Goal: Task Accomplishment & Management: Use online tool/utility

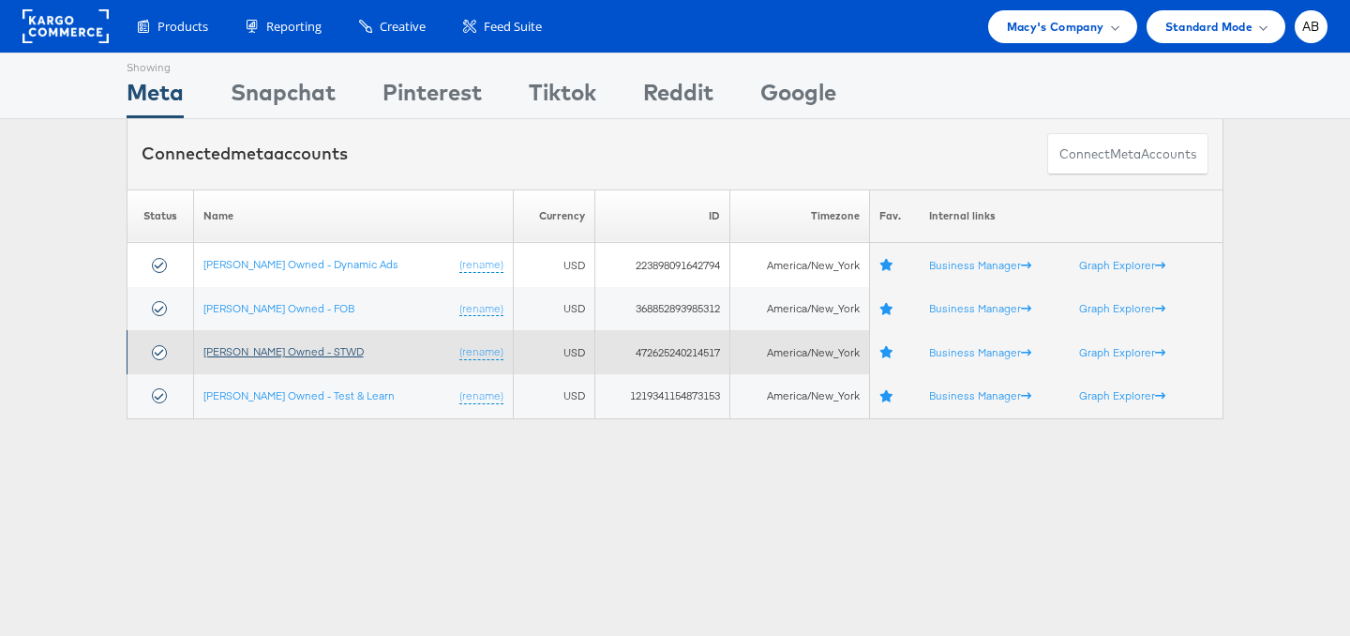
click at [258, 354] on link "[PERSON_NAME] Owned - STWD" at bounding box center [283, 351] width 160 height 14
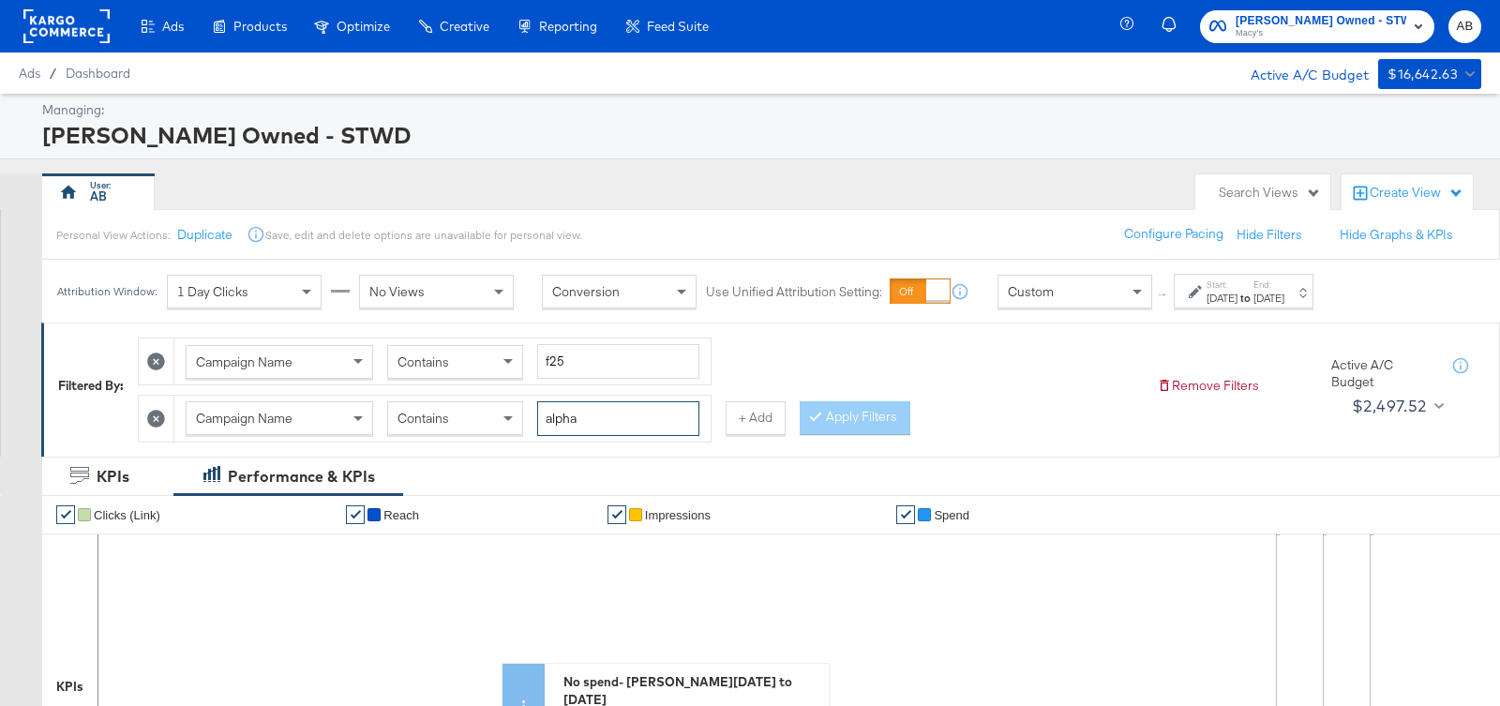
drag, startPoint x: 598, startPoint y: 414, endPoint x: 472, endPoint y: 410, distance: 125.7
click at [472, 410] on div "Campaign Name Contains alpha" at bounding box center [443, 418] width 514 height 35
click at [278, 425] on div "Campaign Name" at bounding box center [280, 418] width 186 height 32
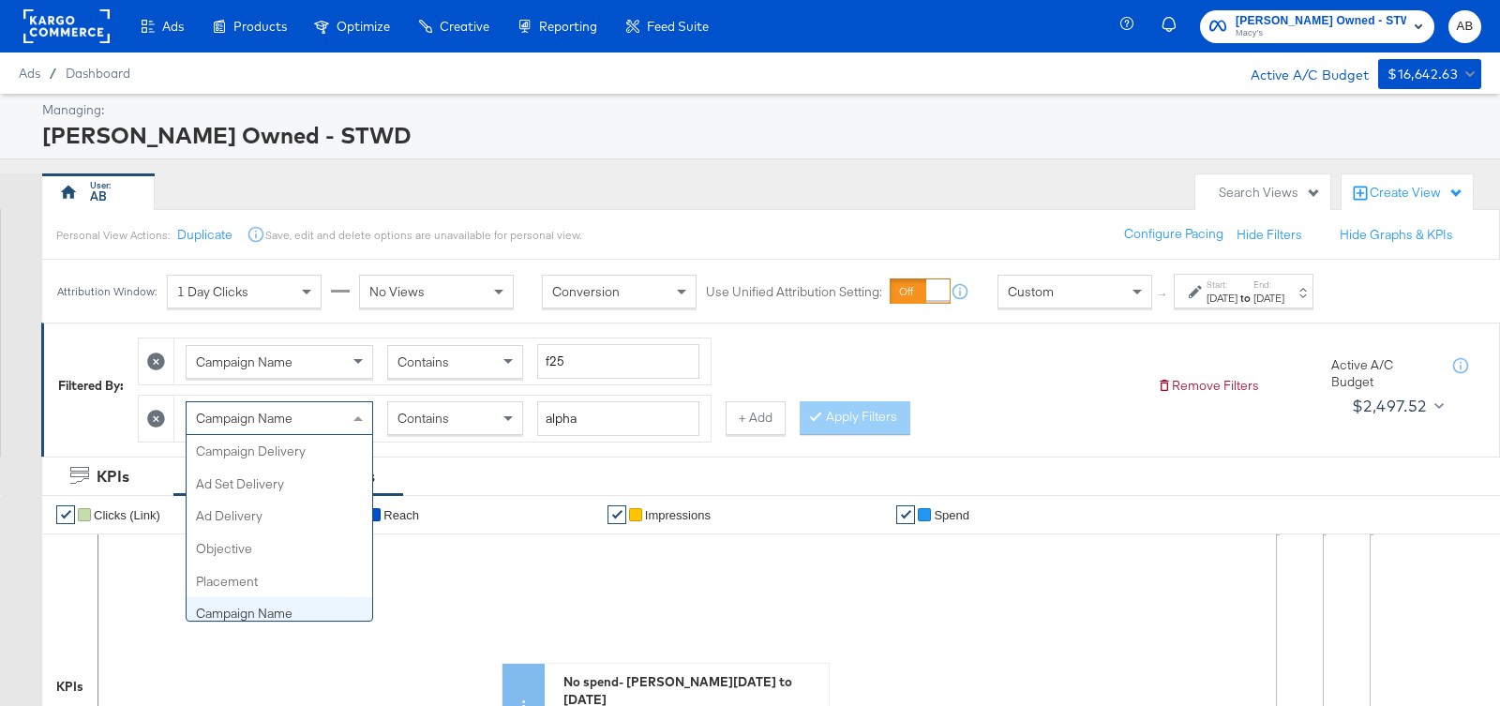
scroll to position [161, 0]
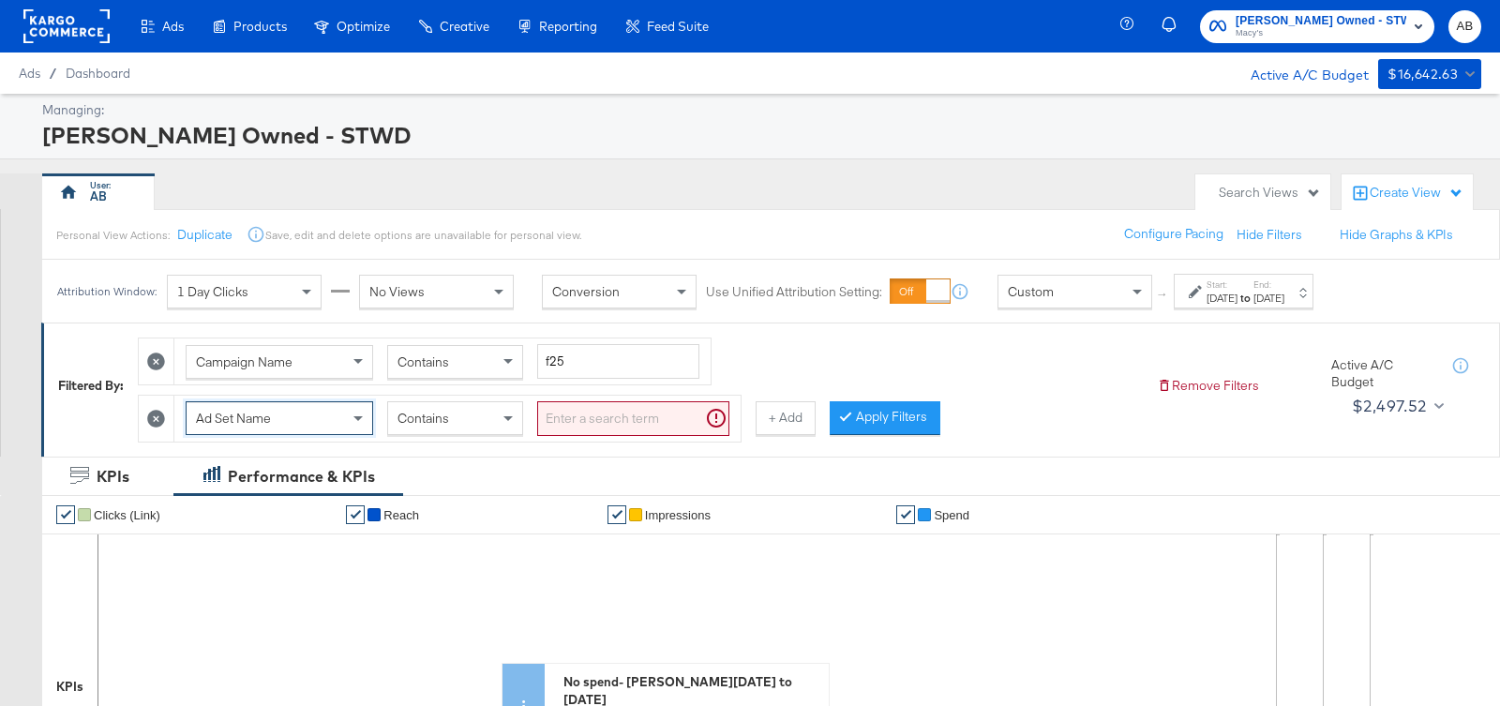
click at [603, 412] on input "search" at bounding box center [633, 418] width 192 height 35
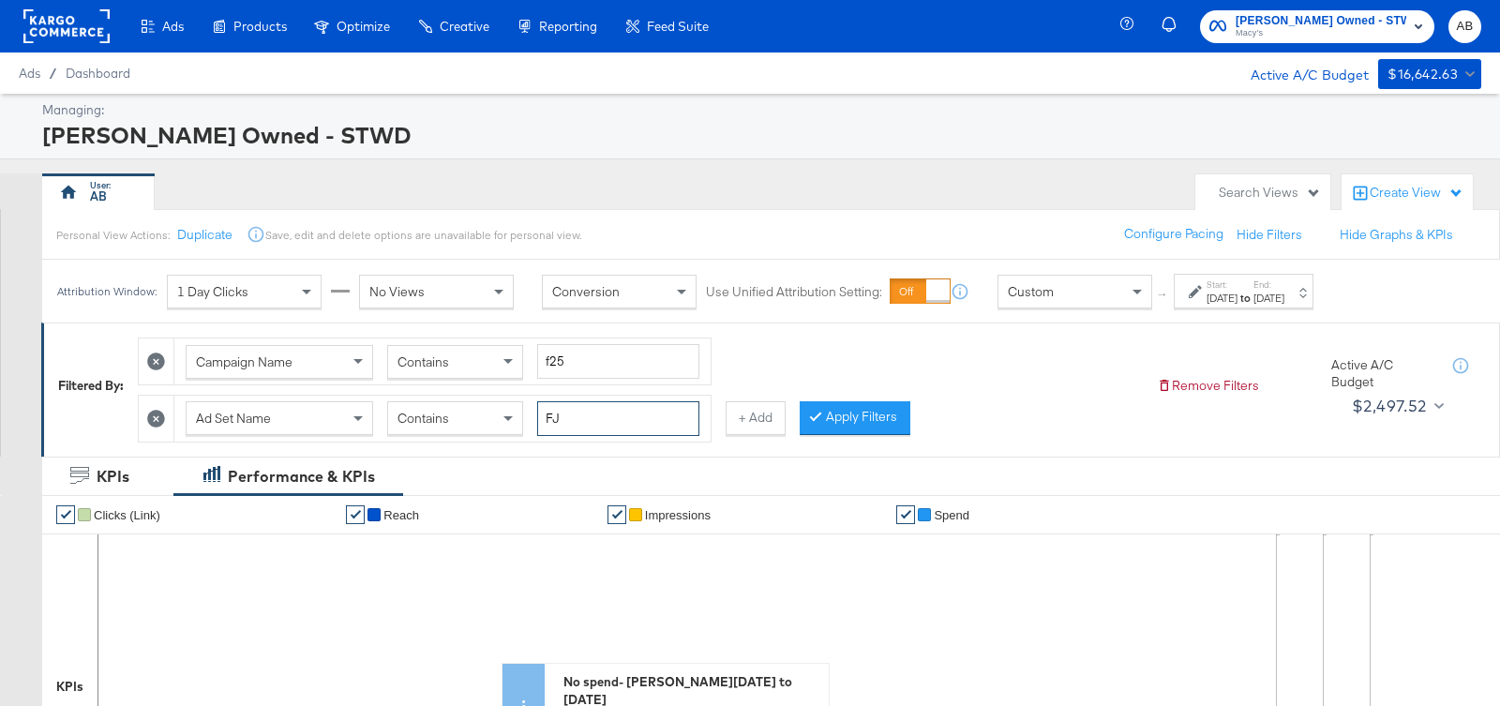
type input "FJ"
click at [286, 420] on div "Ad Set Name" at bounding box center [280, 418] width 186 height 32
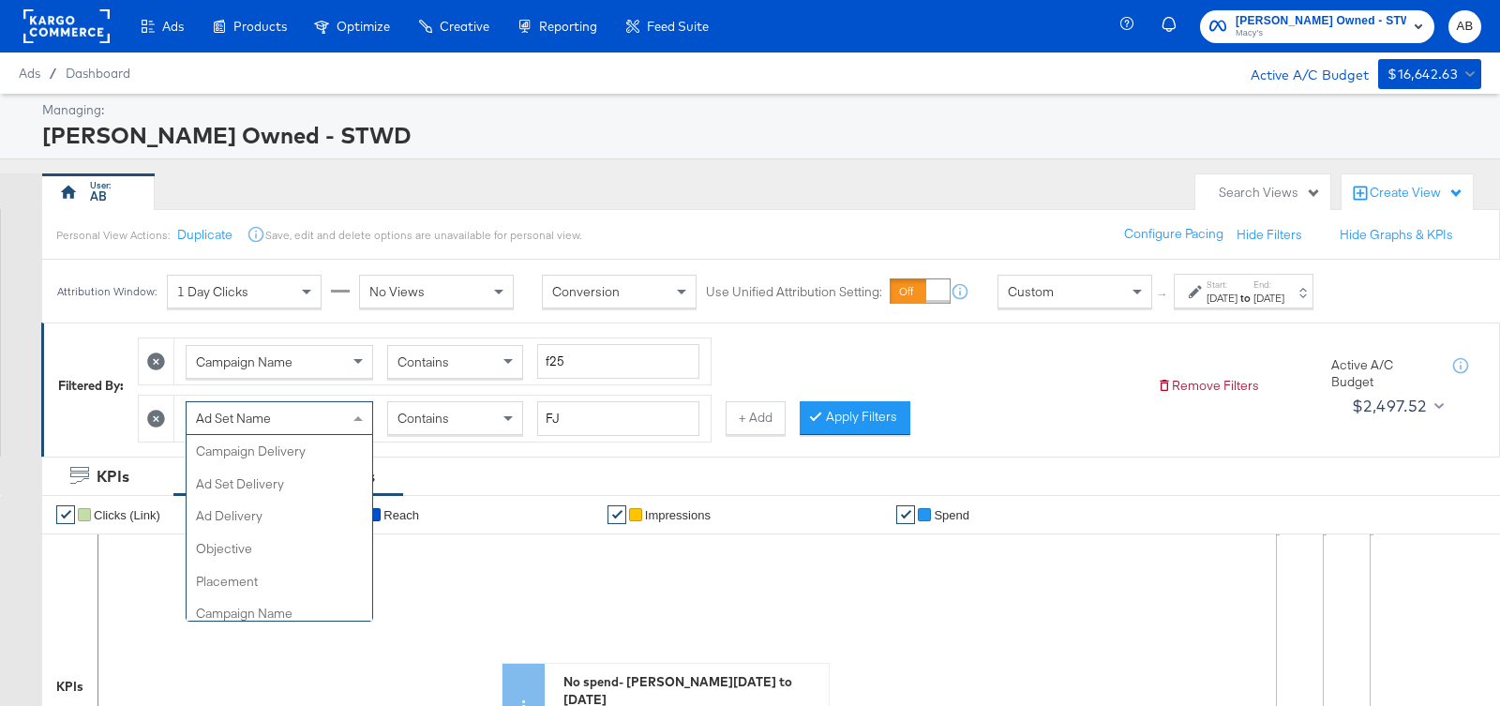
scroll to position [259, 0]
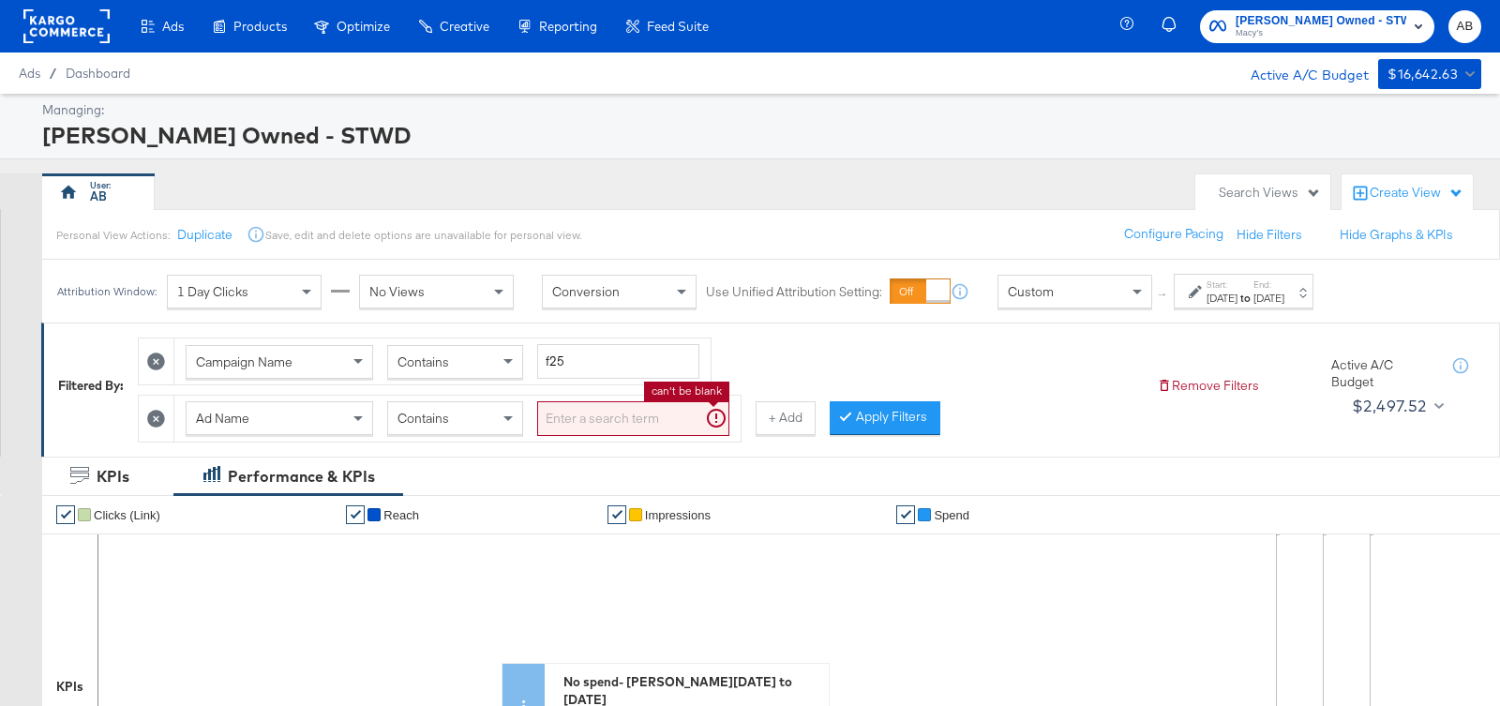
click at [631, 409] on input "search" at bounding box center [633, 418] width 192 height 35
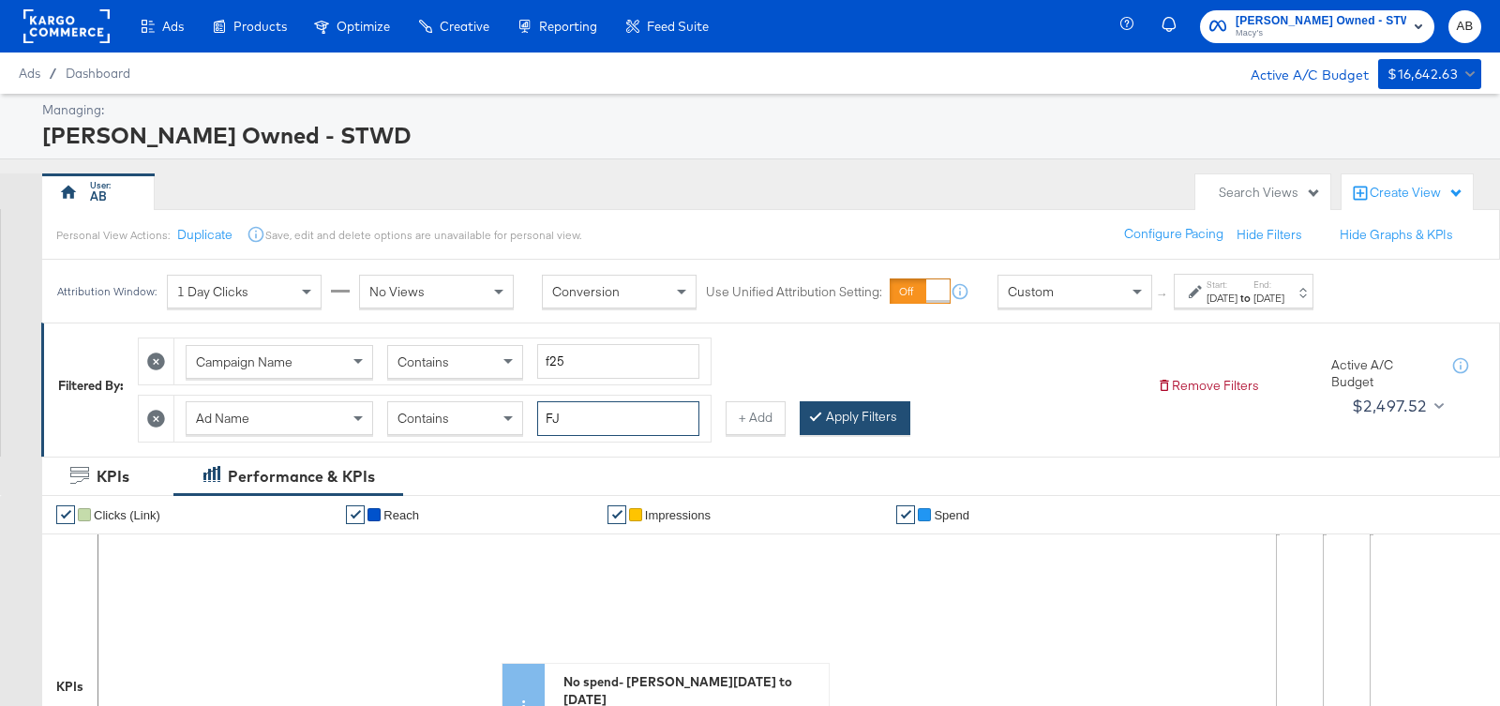
type input "FJ"
click at [873, 413] on button "Apply Filters" at bounding box center [855, 418] width 111 height 34
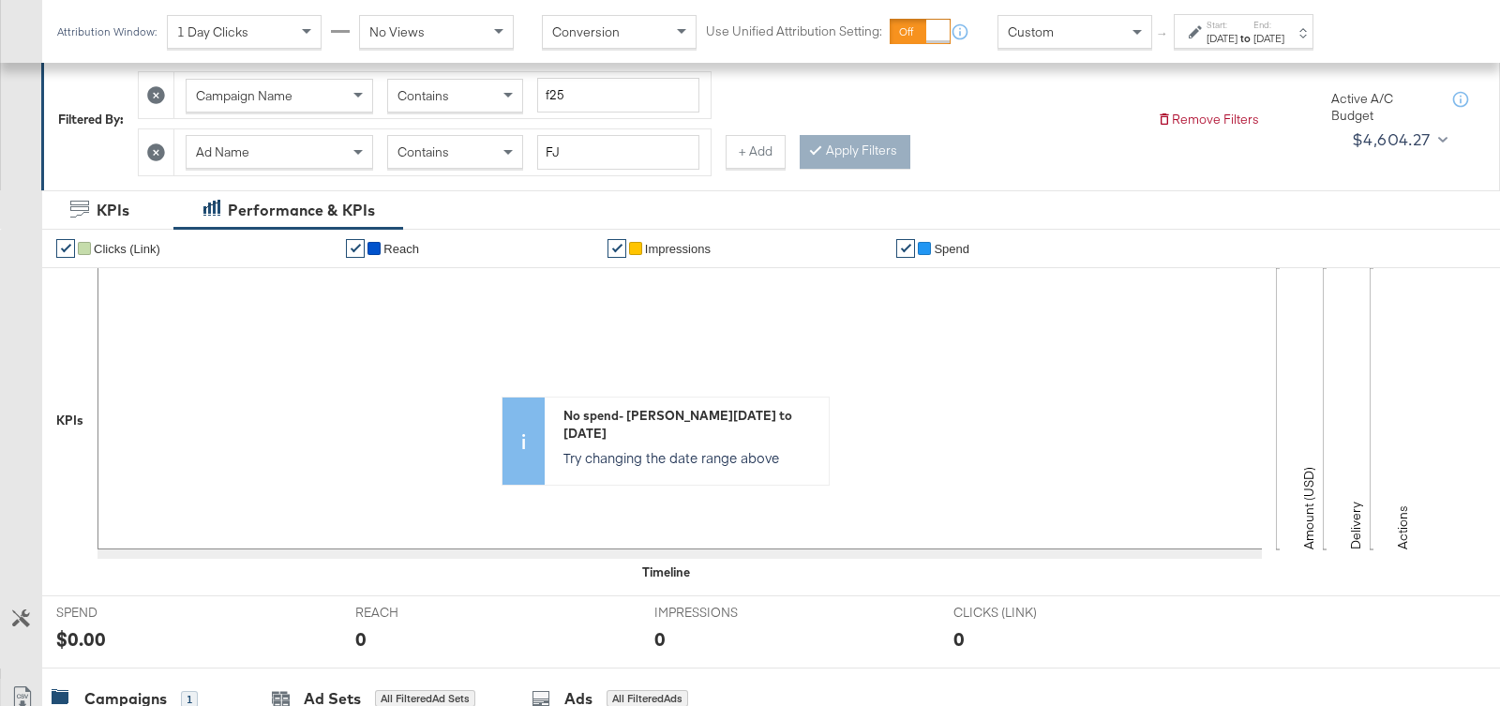
scroll to position [286, 0]
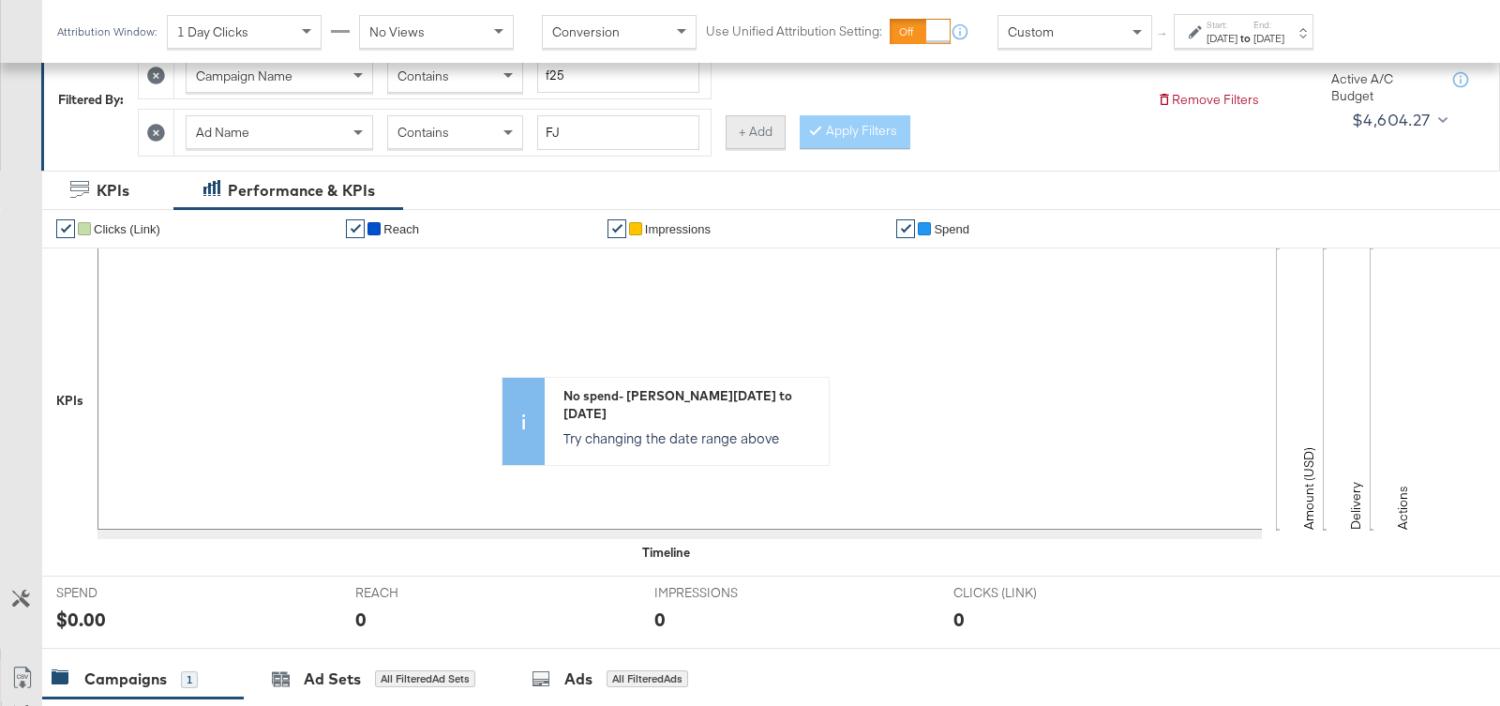
click at [749, 122] on button "+ Add" at bounding box center [756, 132] width 60 height 34
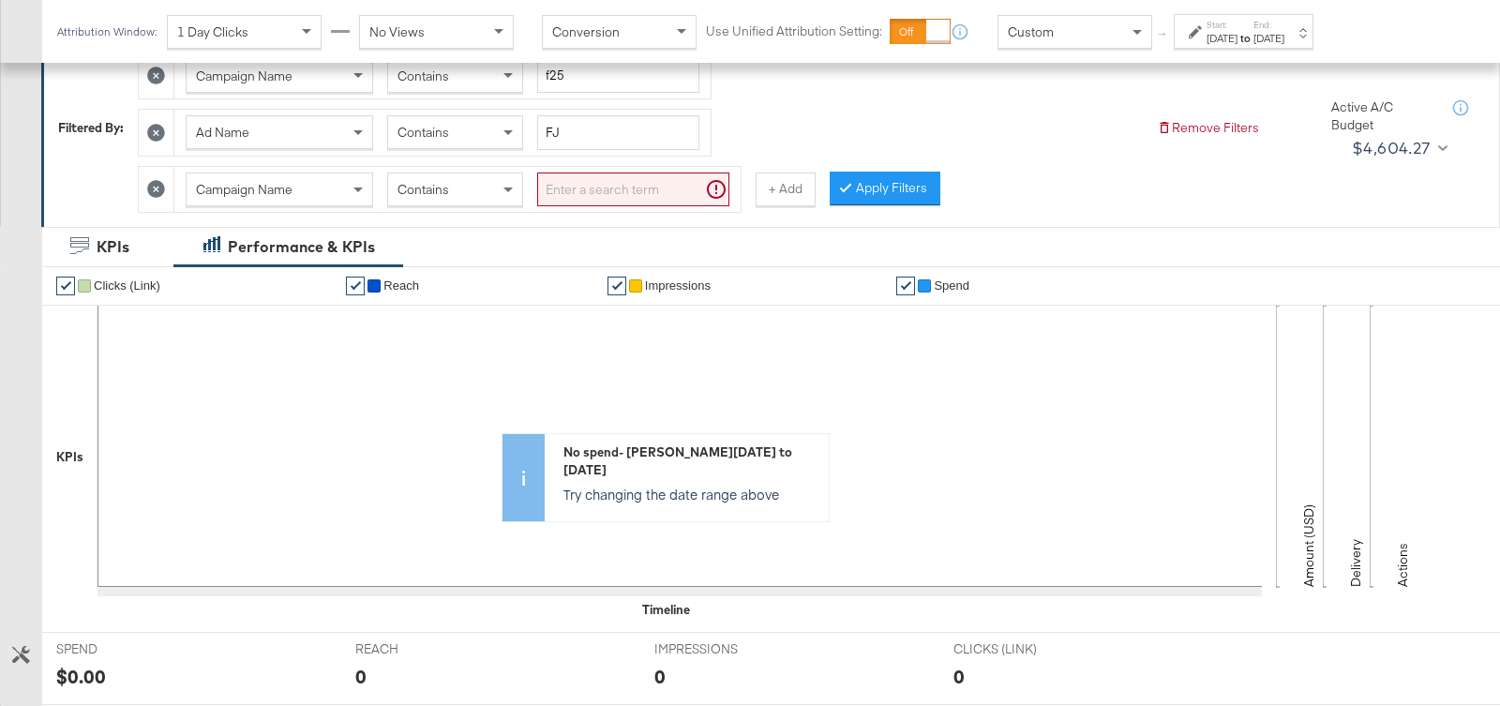
click at [247, 181] on span "Campaign Name" at bounding box center [244, 189] width 97 height 17
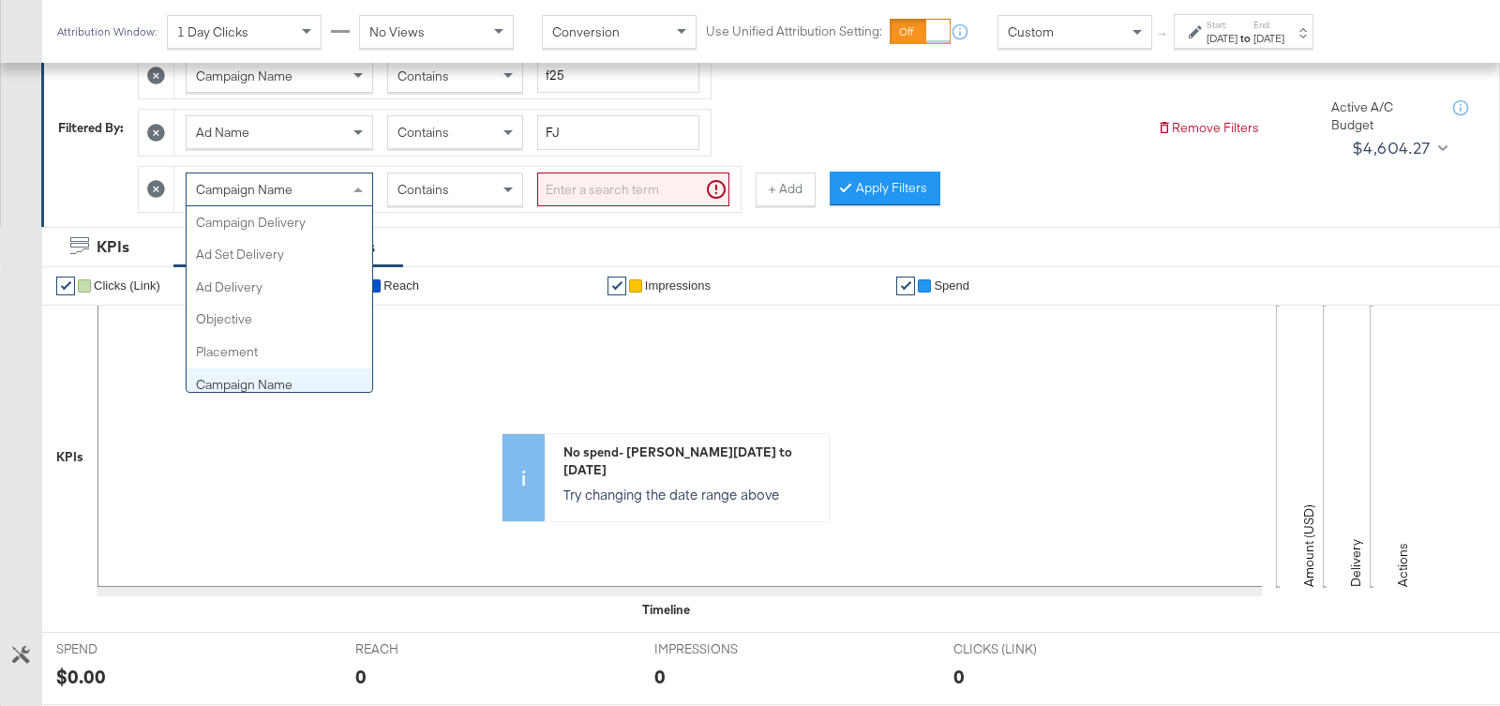
scroll to position [161, 0]
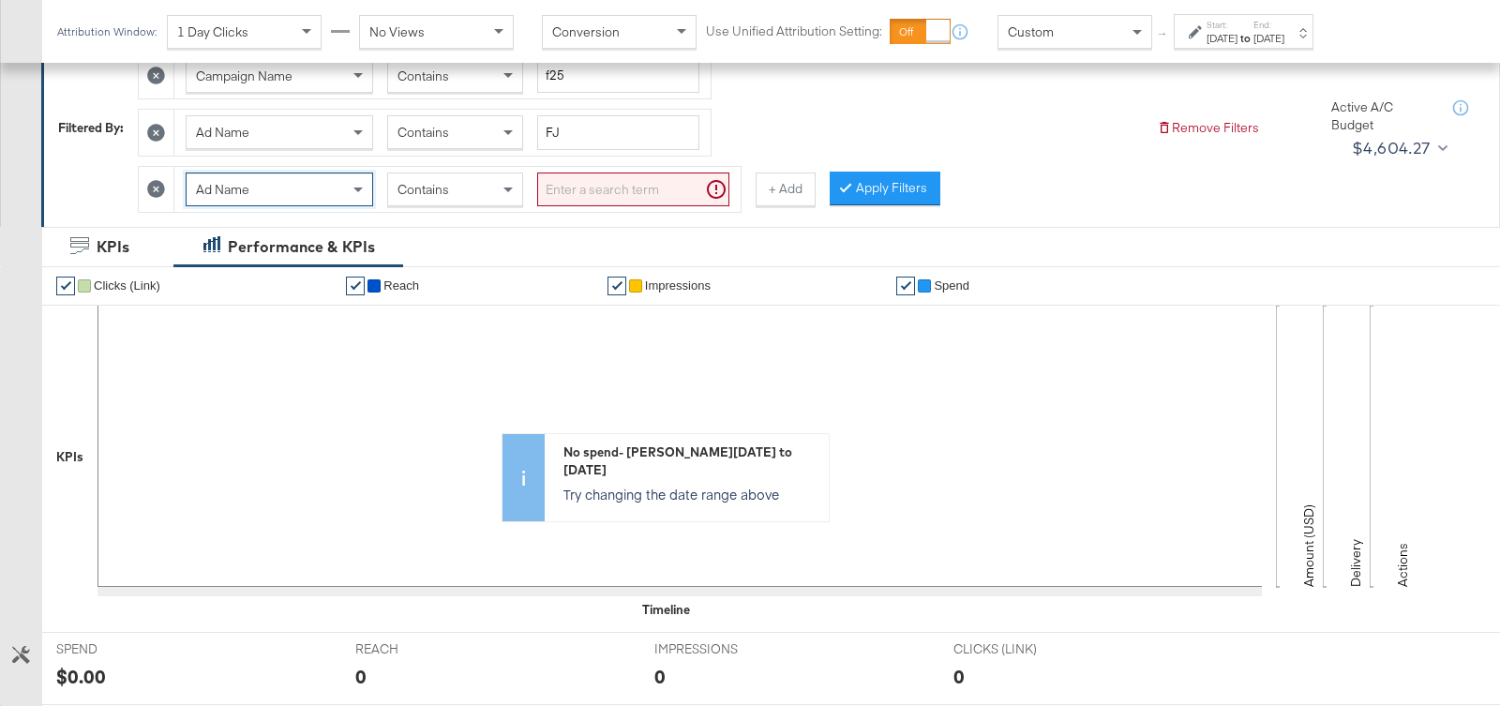
click at [567, 178] on input "search" at bounding box center [633, 189] width 192 height 35
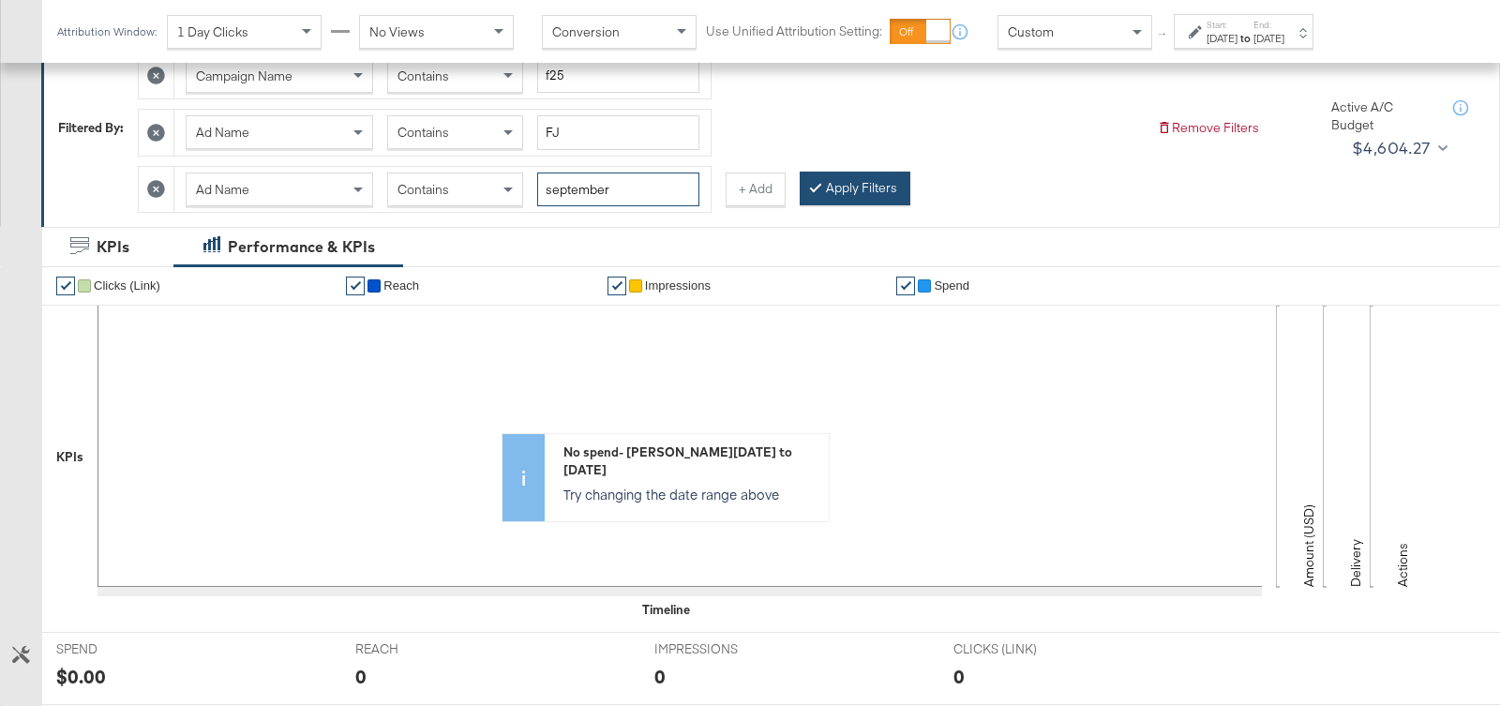
type input "september"
click at [813, 183] on icon at bounding box center [816, 186] width 6 height 11
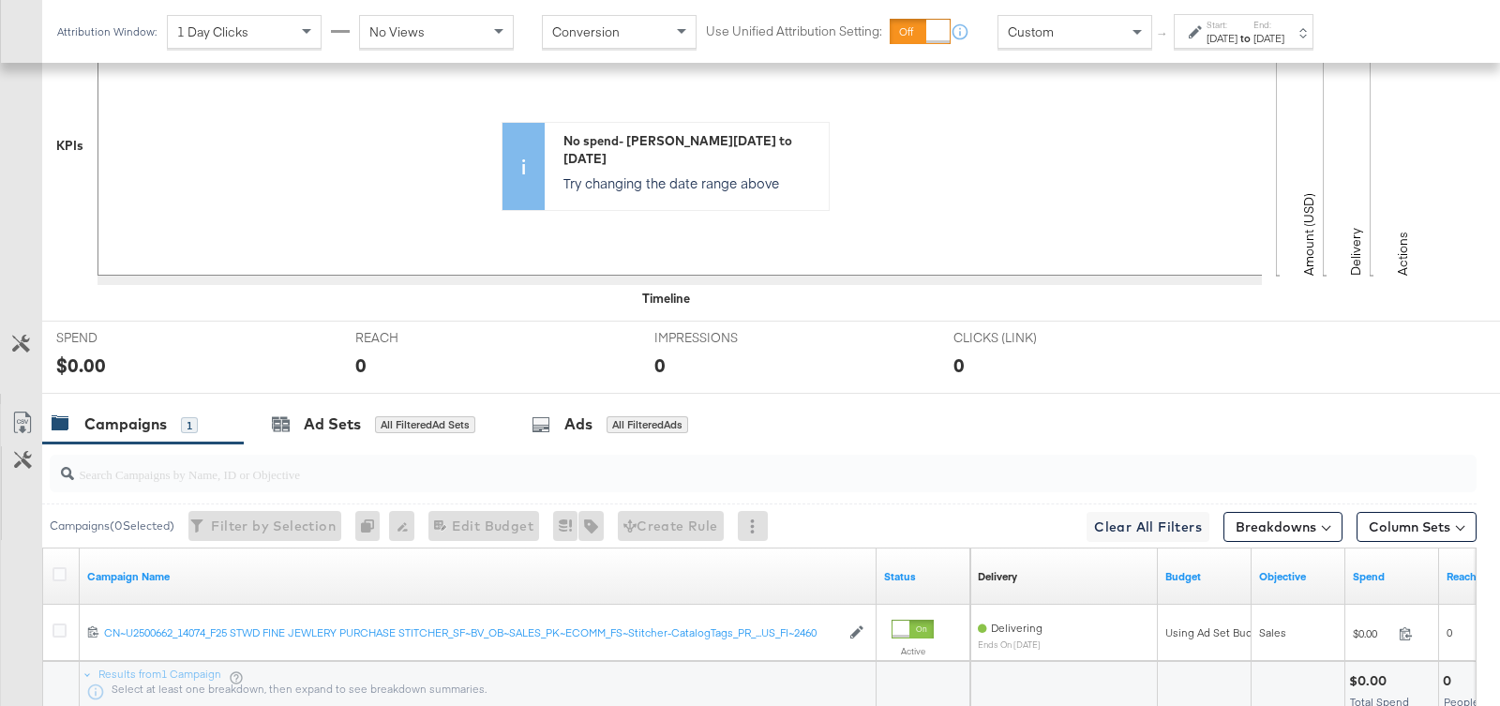
scroll to position [602, 0]
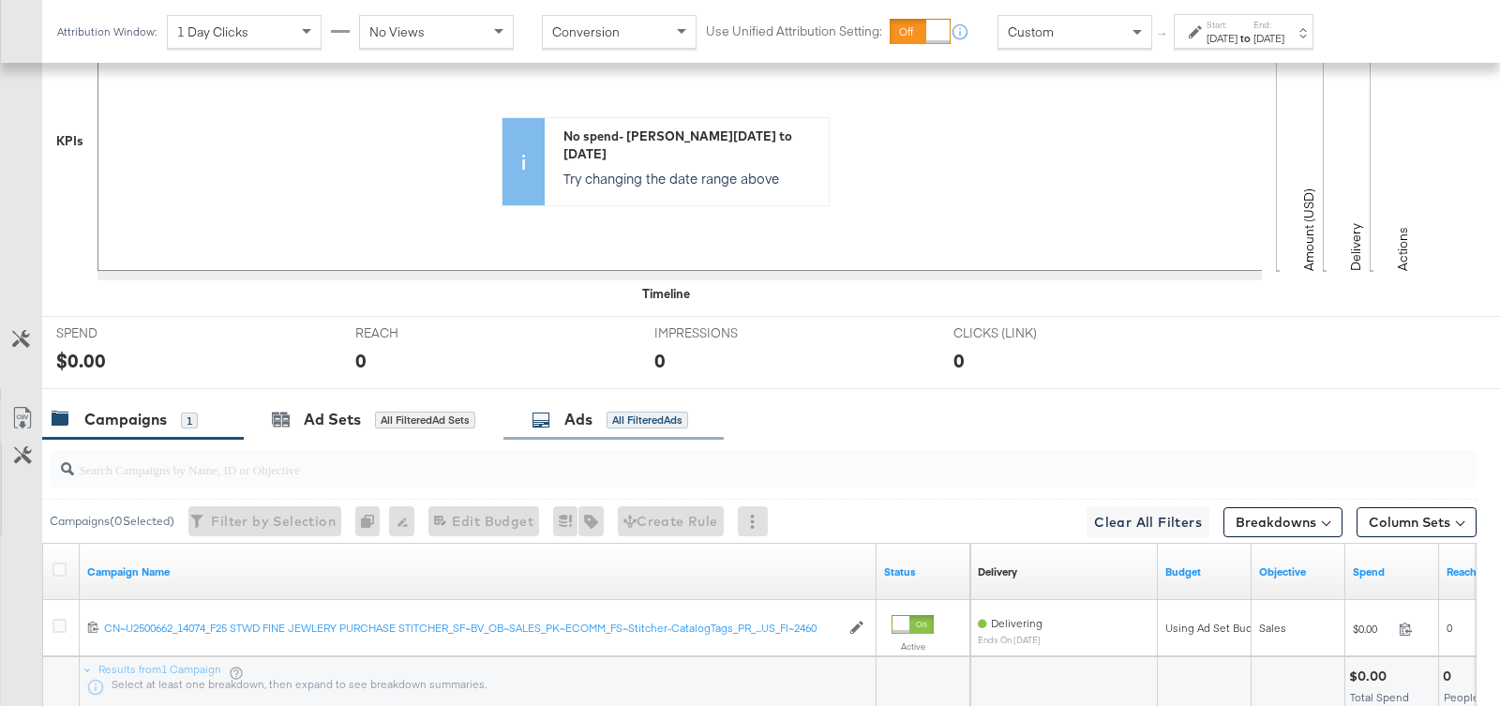
click at [610, 399] on div "Ads All Filtered Ads" at bounding box center [613, 419] width 220 height 40
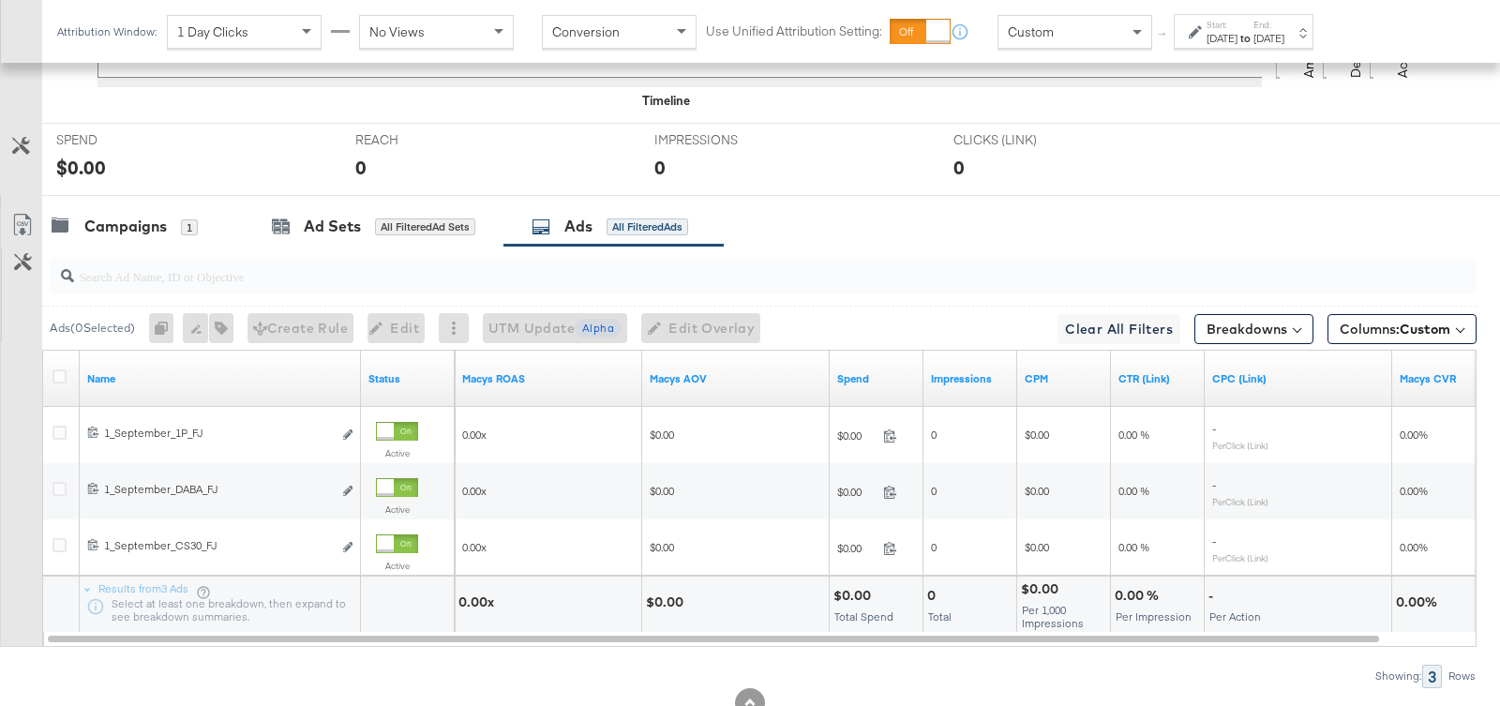
scroll to position [832, 0]
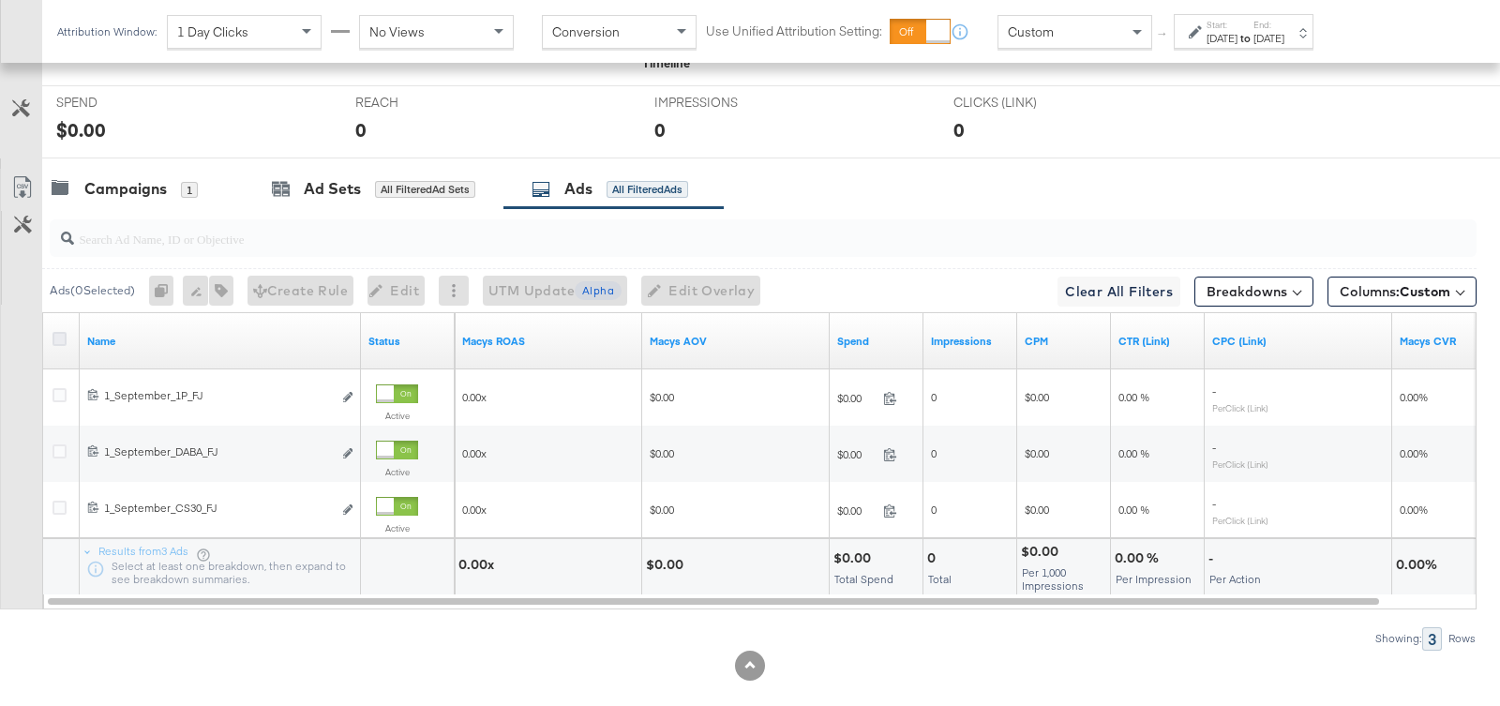
click at [61, 332] on icon at bounding box center [59, 339] width 14 height 14
click at [0, 0] on input "checkbox" at bounding box center [0, 0] width 0 height 0
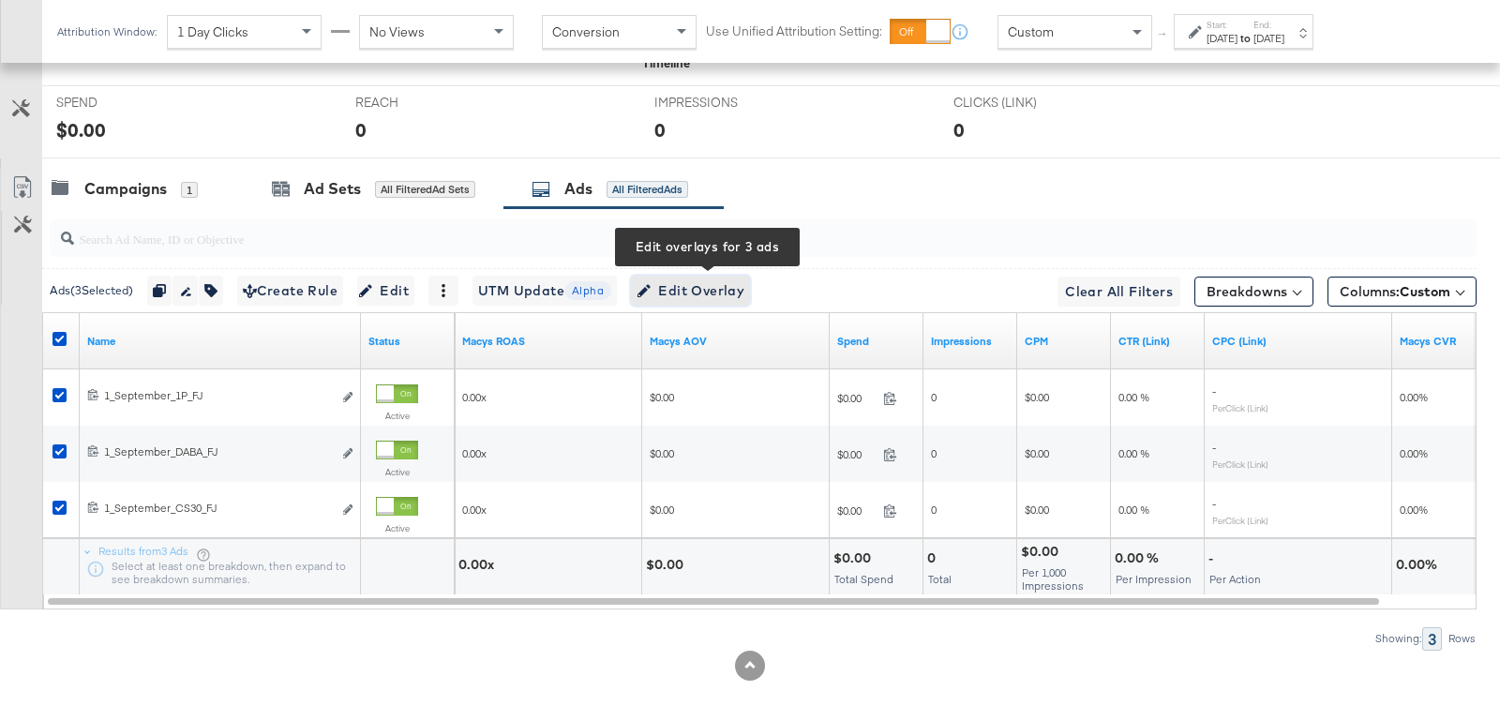
click at [729, 279] on span "Edit Overlay Edit overlays for 3 ads" at bounding box center [691, 290] width 108 height 23
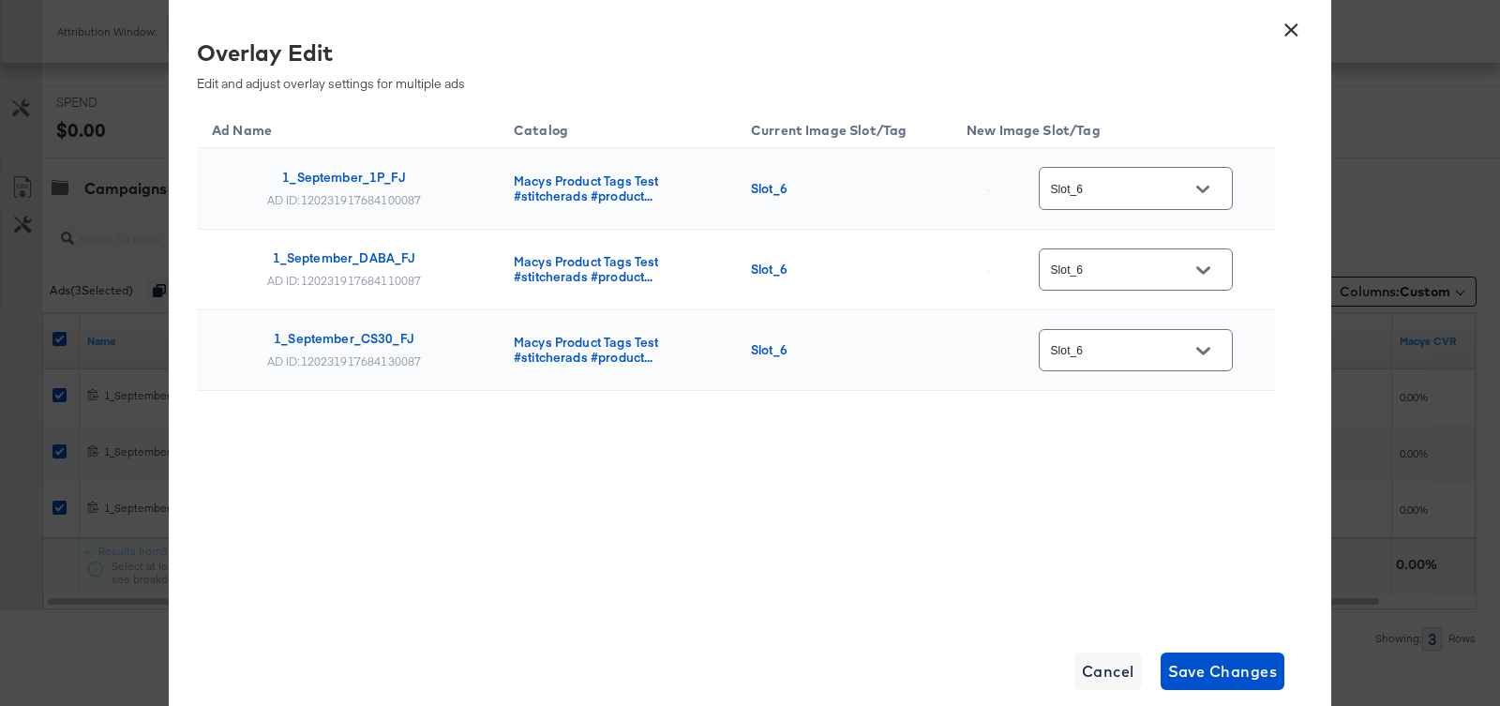
click at [1163, 192] on input "Slot_6" at bounding box center [1121, 189] width 148 height 22
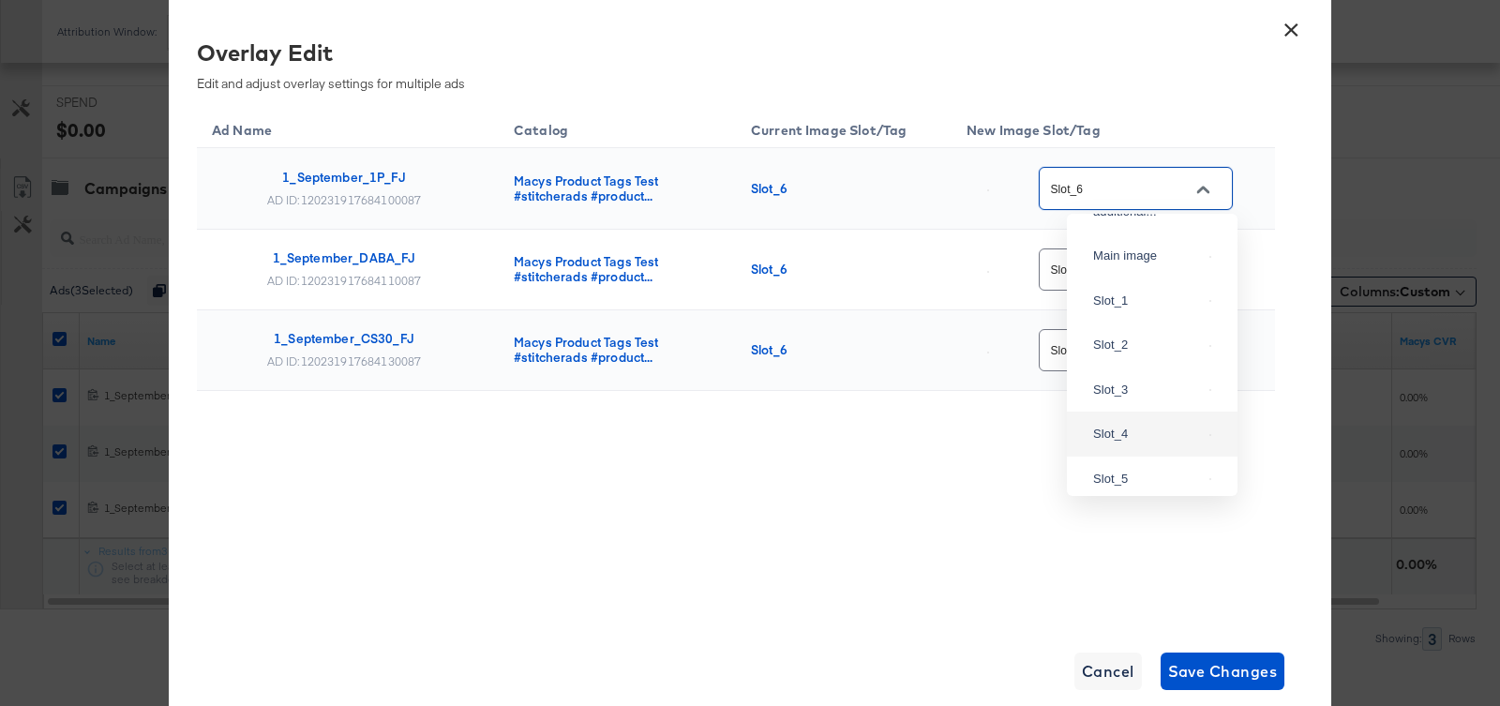
scroll to position [214, 0]
click at [1111, 359] on div "Slot_1" at bounding box center [1152, 342] width 141 height 34
type input "Slot_1"
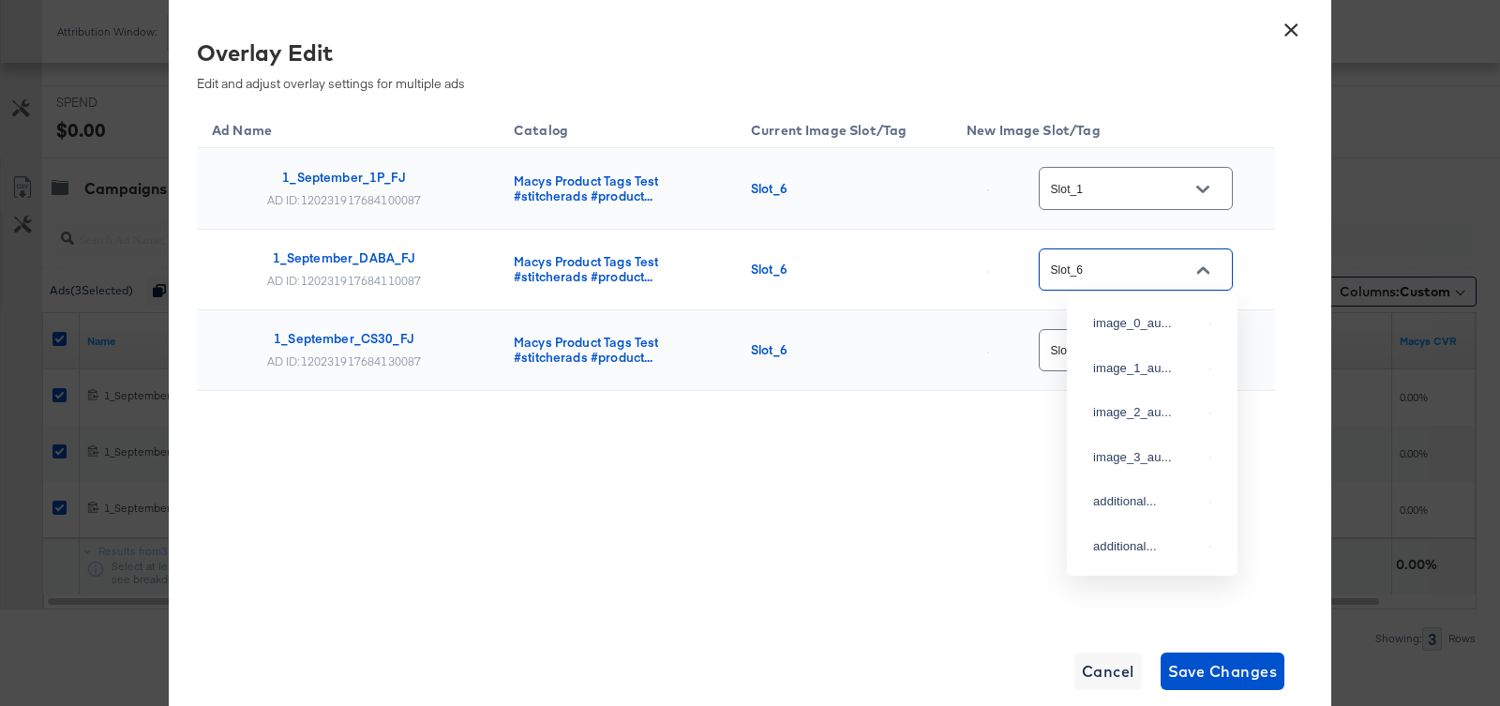
click at [1115, 261] on input "Slot_6" at bounding box center [1121, 271] width 148 height 22
click at [1112, 252] on div "Slot_1" at bounding box center [1147, 242] width 109 height 19
type input "Slot_1"
click at [1127, 340] on input "Slot_6" at bounding box center [1121, 351] width 148 height 22
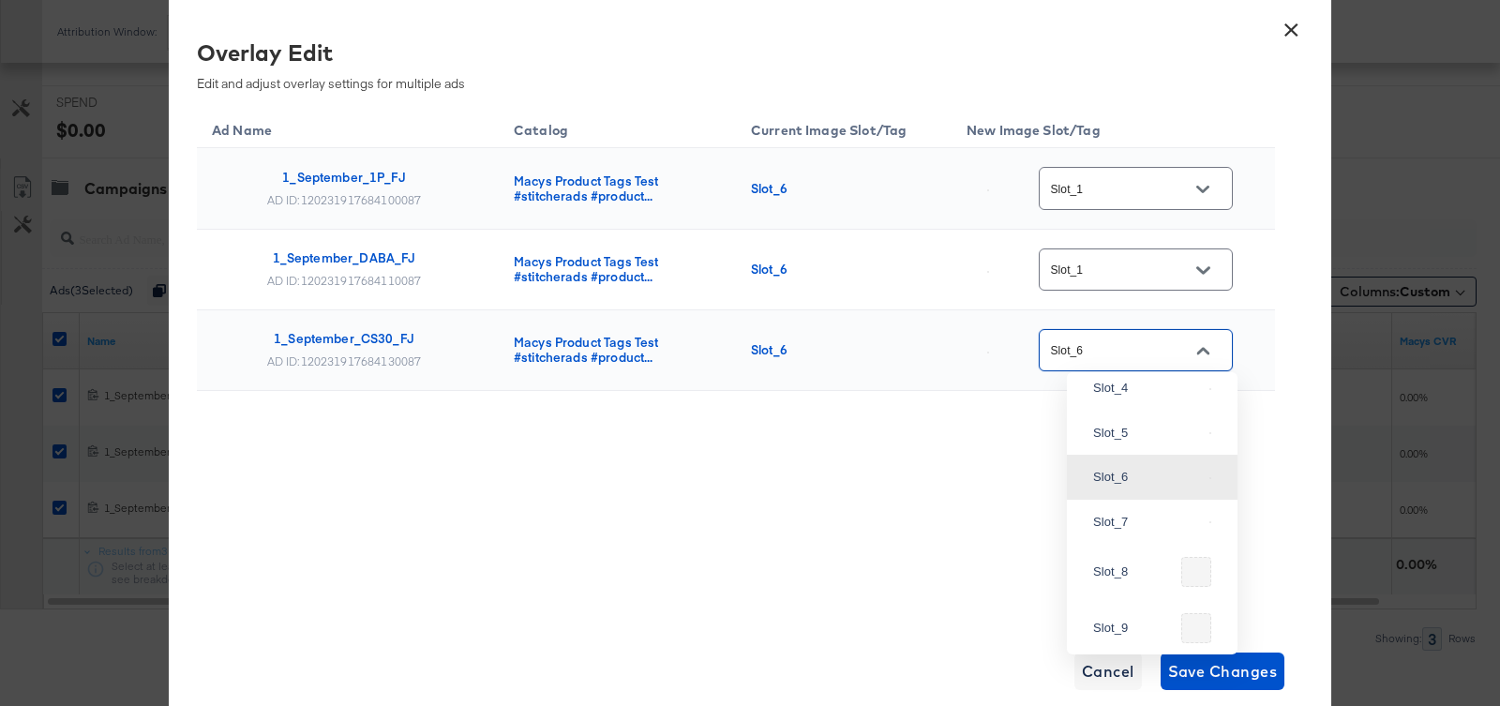
scroll to position [417, 0]
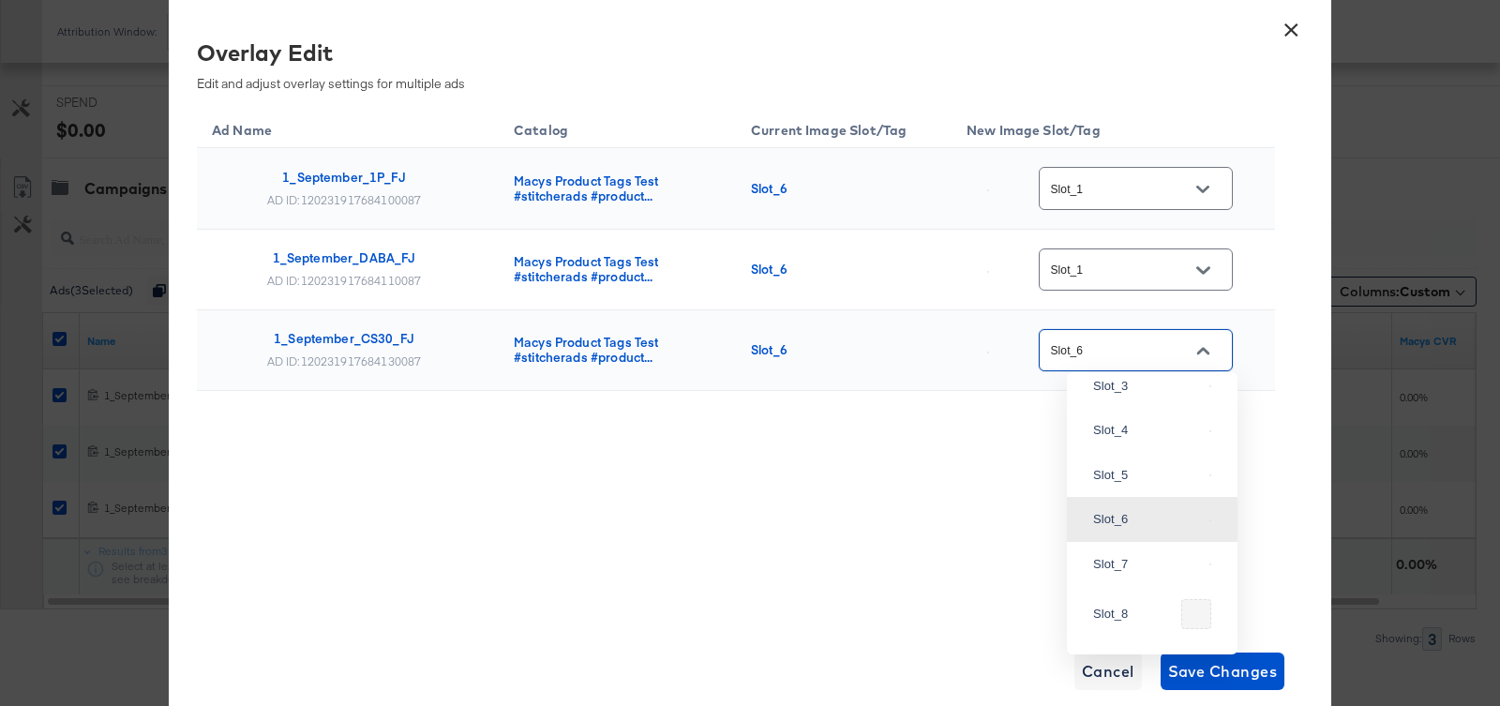
click at [1108, 314] on div "Slot_1" at bounding box center [1152, 297] width 141 height 34
type input "Slot_1"
click at [1062, 487] on div "Ad Name Catalog Current Image Slot/Tag New Image Slot/Tag 1_September_1P_FJ AD …" at bounding box center [736, 365] width 1078 height 516
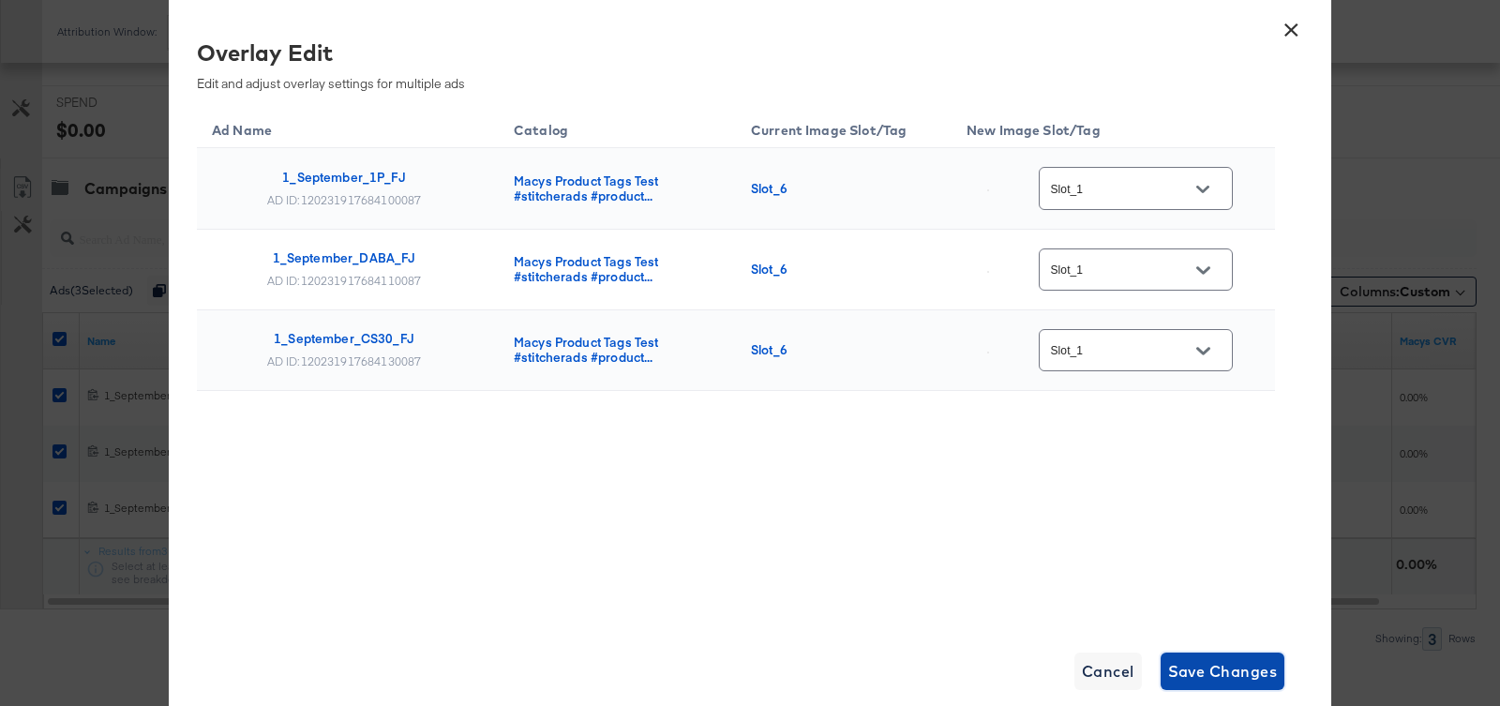
click at [1219, 680] on span "Save Changes" at bounding box center [1223, 671] width 110 height 26
